Goal: Task Accomplishment & Management: Use online tool/utility

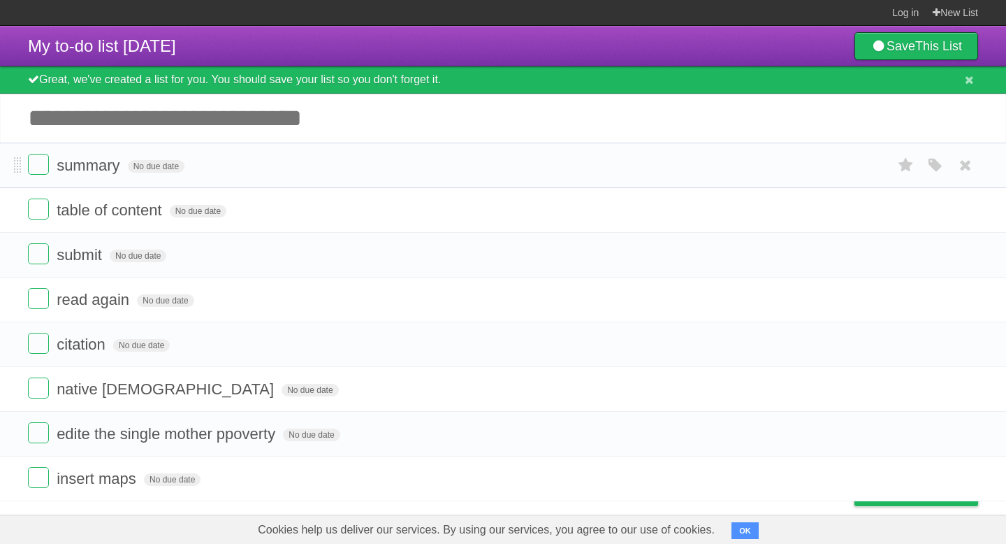
scroll to position [15, 0]
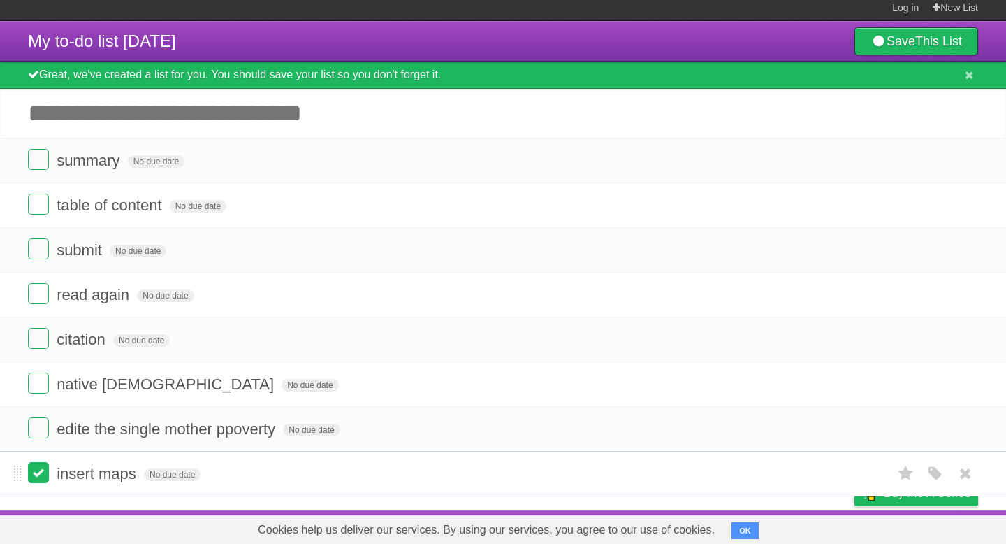
click at [39, 465] on label at bounding box center [38, 472] width 21 height 21
click at [38, 380] on label at bounding box center [38, 383] width 21 height 21
click at [38, 429] on label at bounding box center [38, 427] width 21 height 21
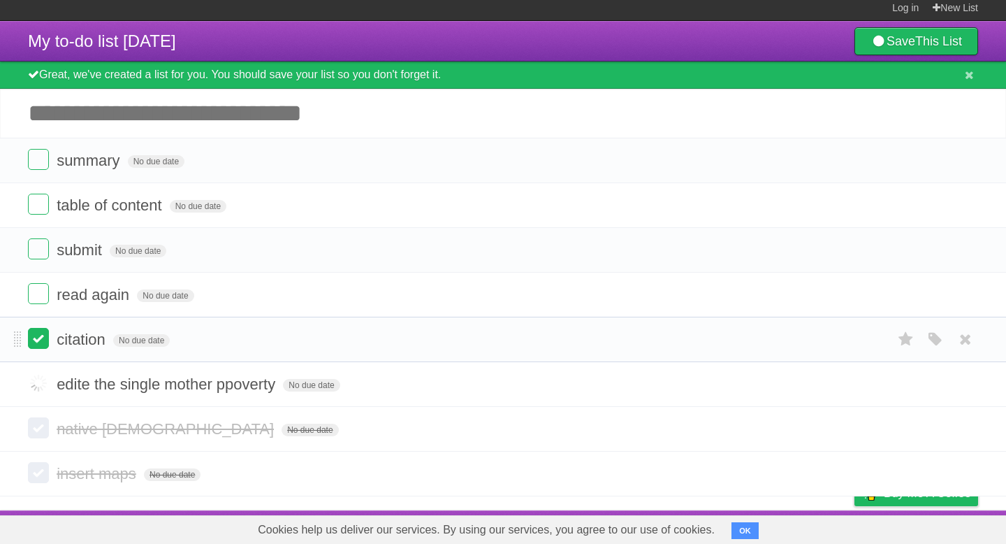
scroll to position [15, 0]
click at [34, 153] on label at bounding box center [38, 159] width 21 height 21
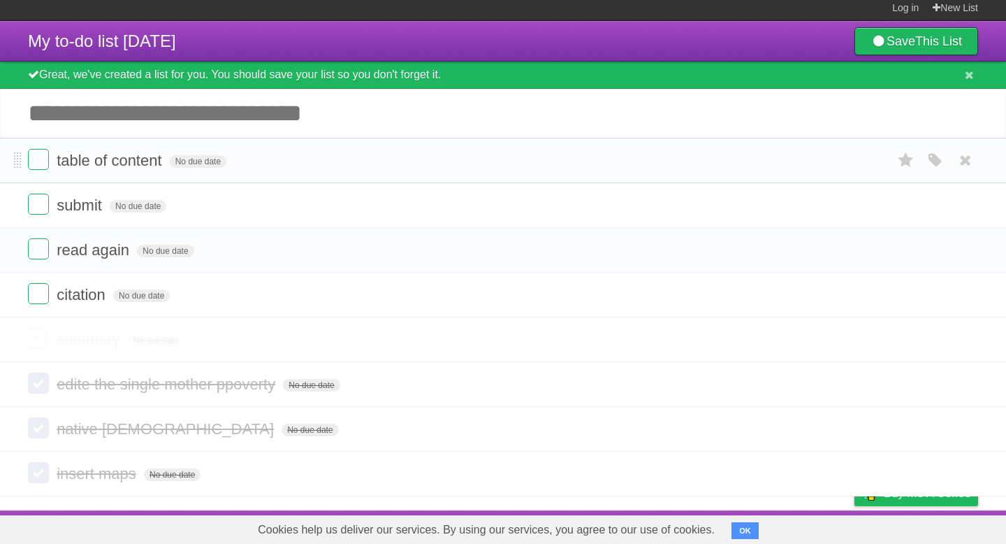
scroll to position [14, 0]
click at [41, 153] on label at bounding box center [38, 159] width 21 height 21
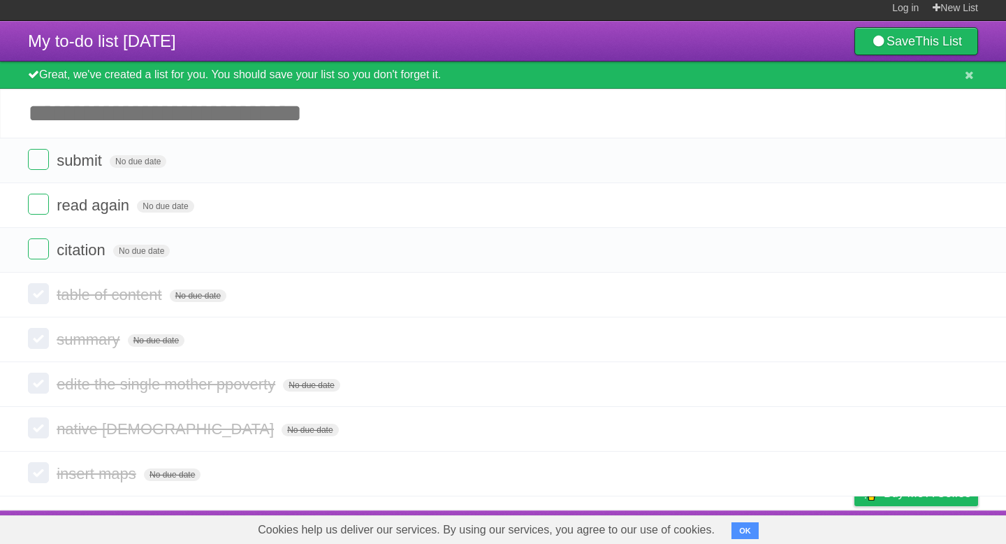
click at [110, 113] on input "Add another task" at bounding box center [503, 113] width 1006 height 49
type input "**********"
click input "*********" at bounding box center [0, 0] width 0 height 0
